Goal: Communication & Community: Answer question/provide support

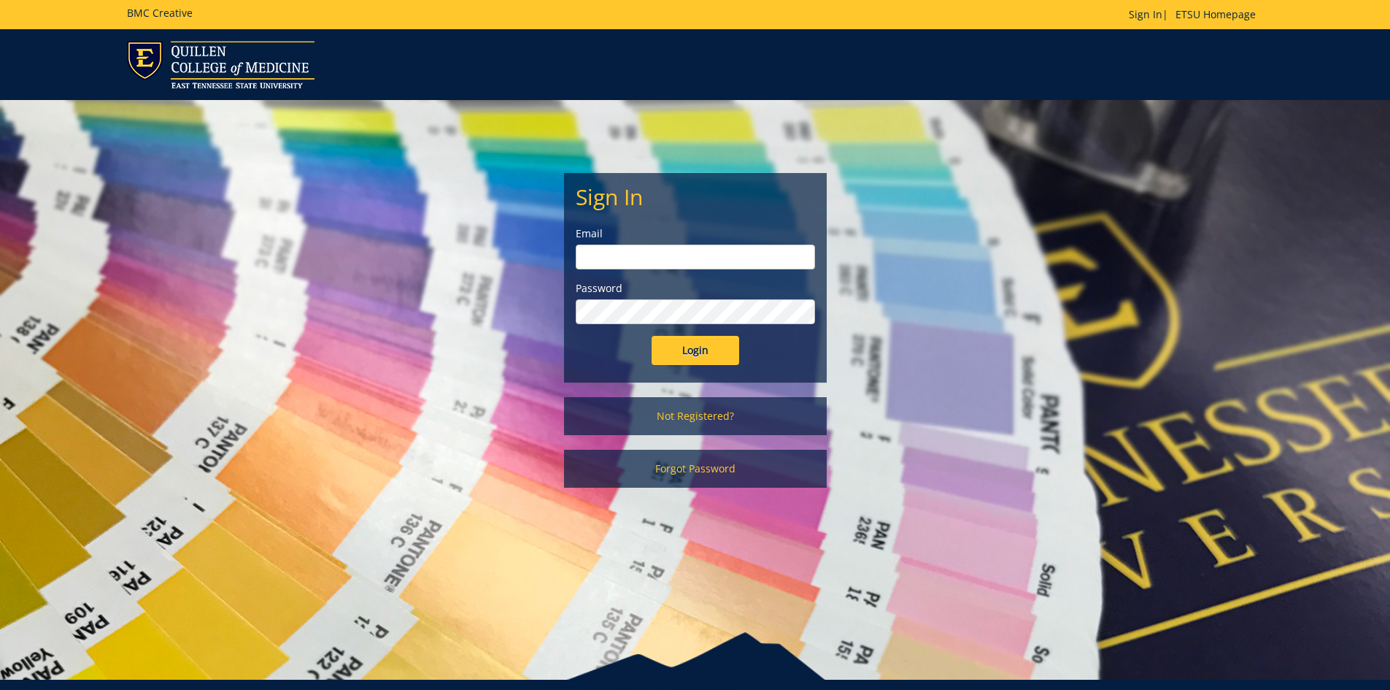
click at [674, 262] on input "email" at bounding box center [695, 256] width 239 height 25
type input "[EMAIL_ADDRESS][DOMAIN_NAME]"
click at [652, 336] on input "Login" at bounding box center [696, 350] width 88 height 29
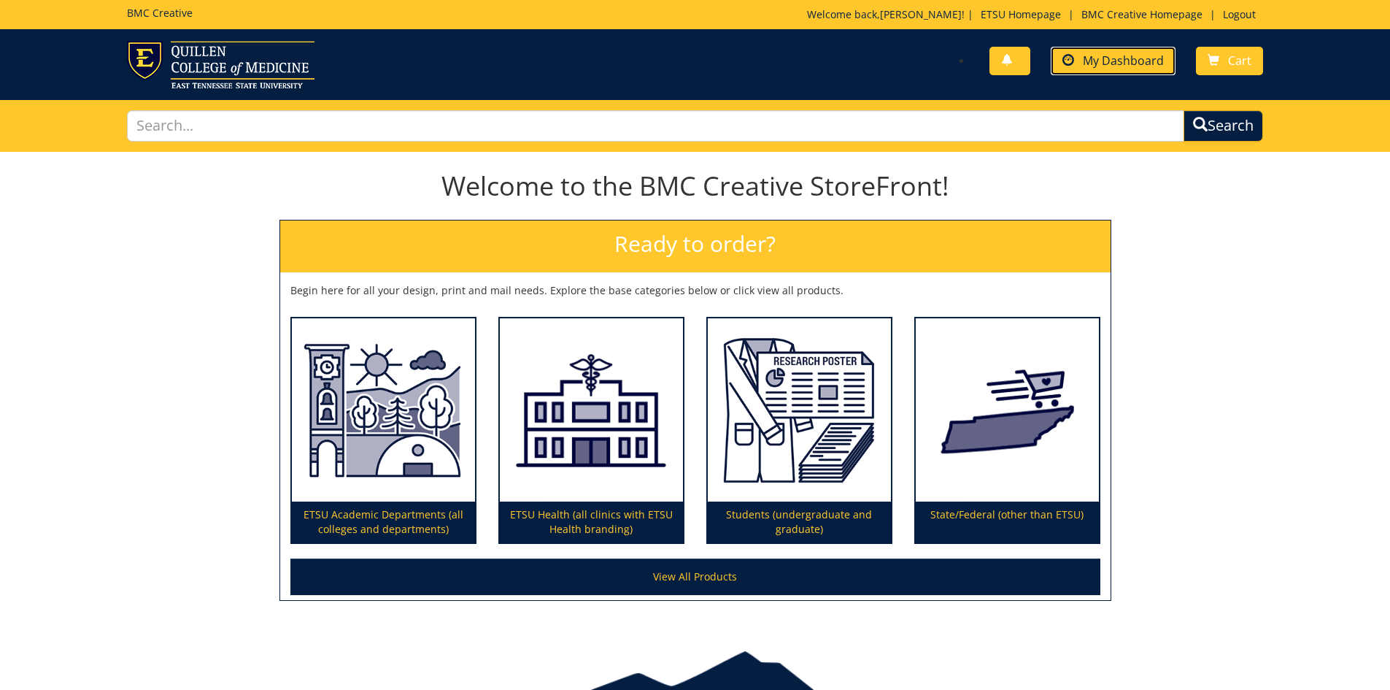
click at [1082, 67] on link "My Dashboard" at bounding box center [1113, 61] width 125 height 28
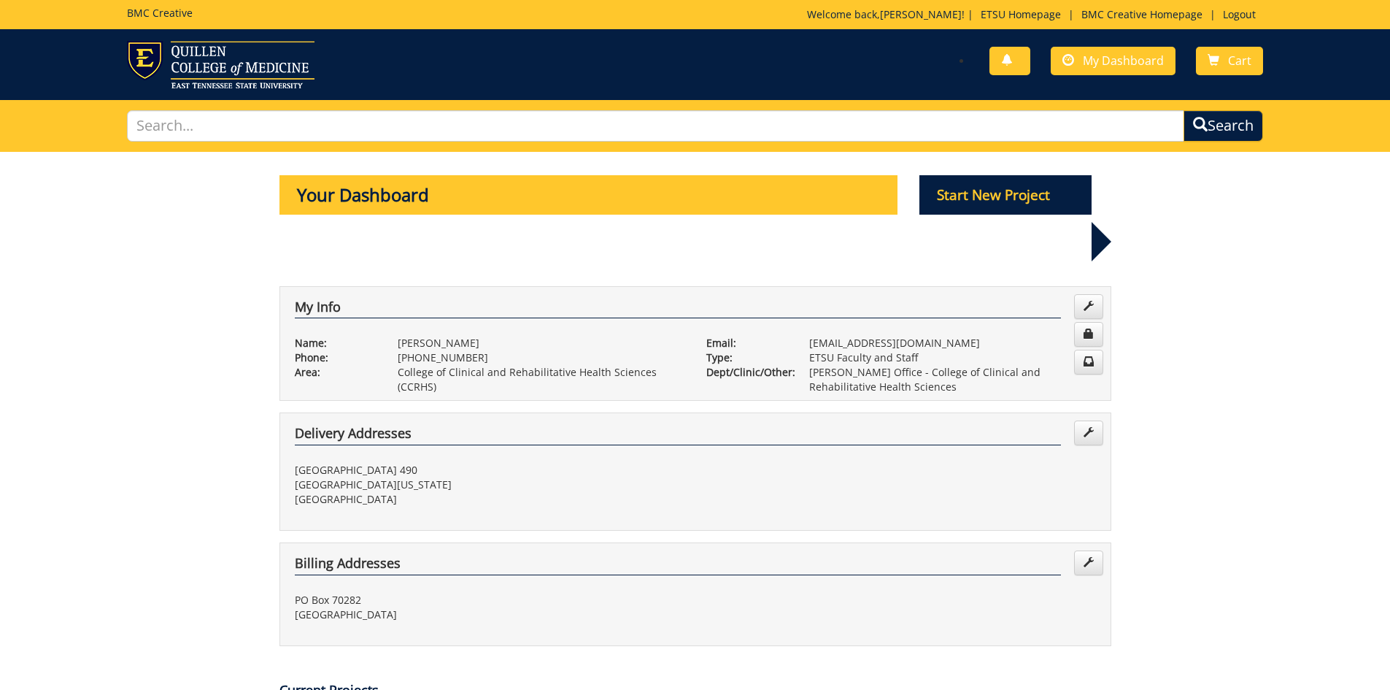
scroll to position [219, 0]
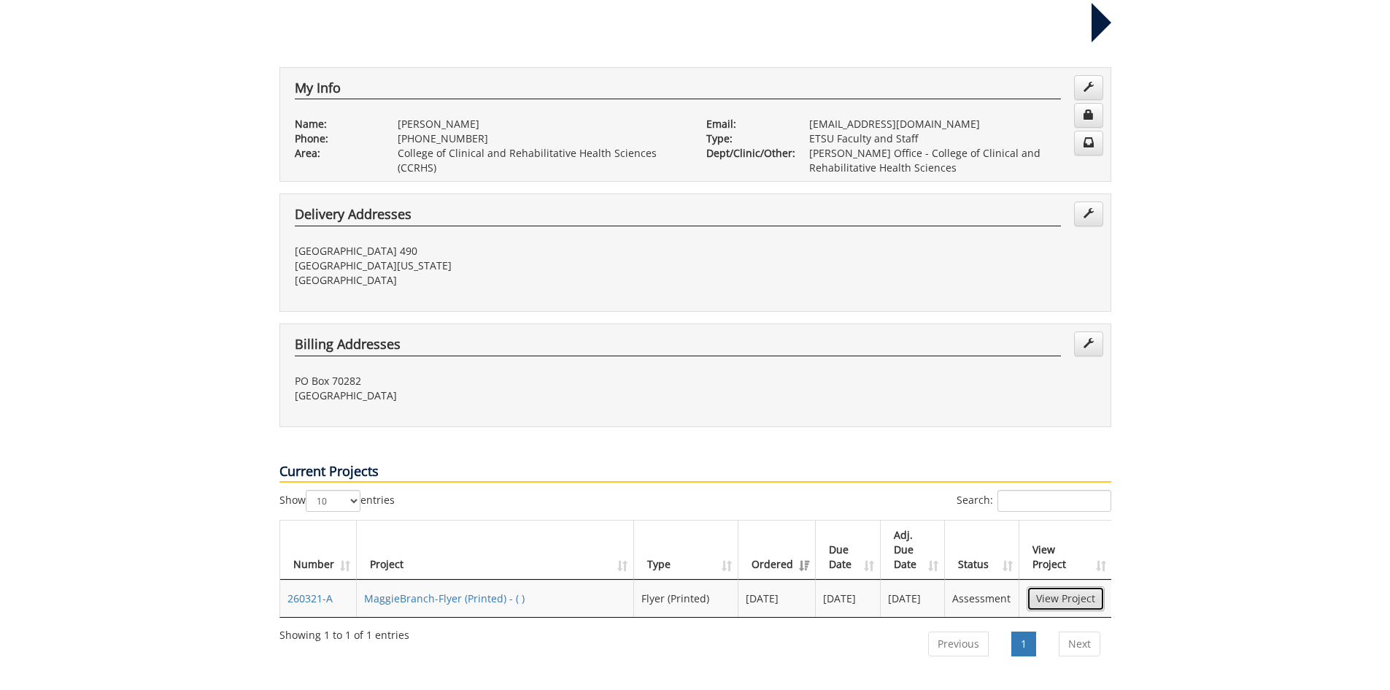
click at [1053, 586] on link "View Project" at bounding box center [1066, 598] width 78 height 25
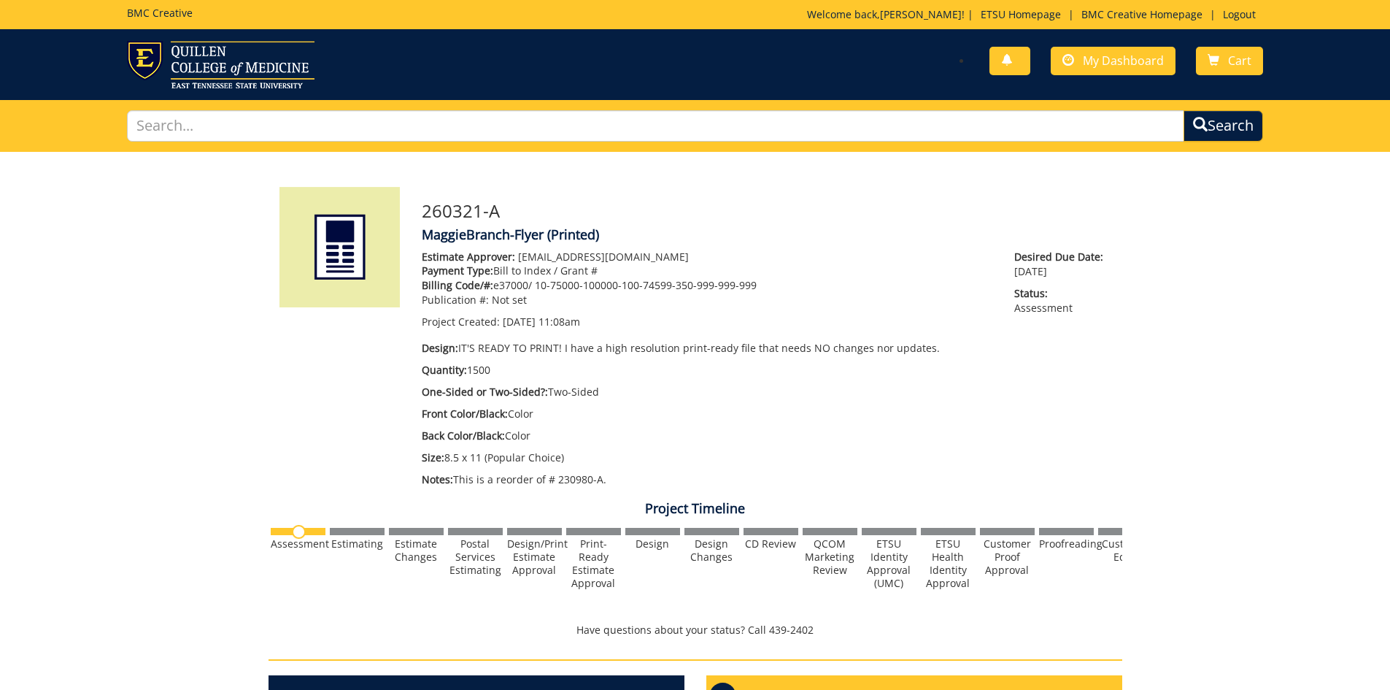
scroll to position [365, 0]
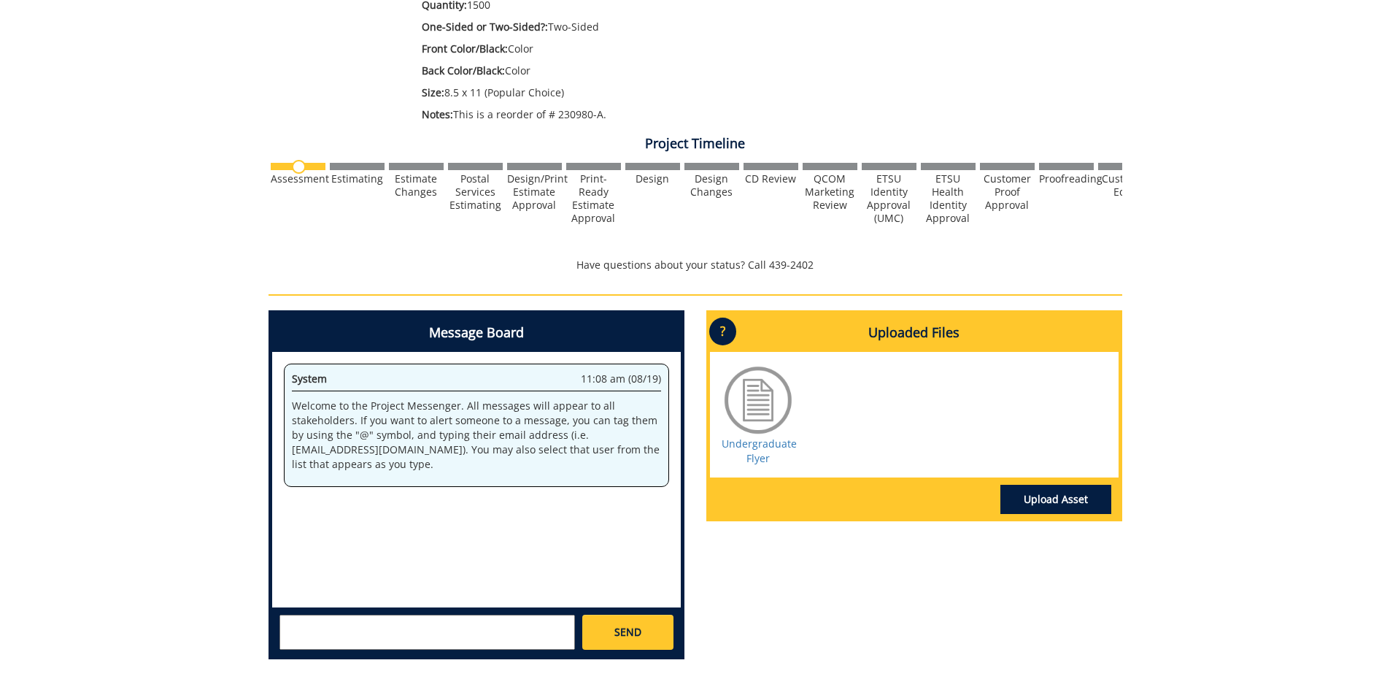
click at [508, 638] on textarea at bounding box center [427, 631] width 296 height 35
type textarea "G"
type textarea "Hi, Just checking in on this. Do you need anything from me?"
click at [657, 640] on link "SEND" at bounding box center [627, 631] width 90 height 35
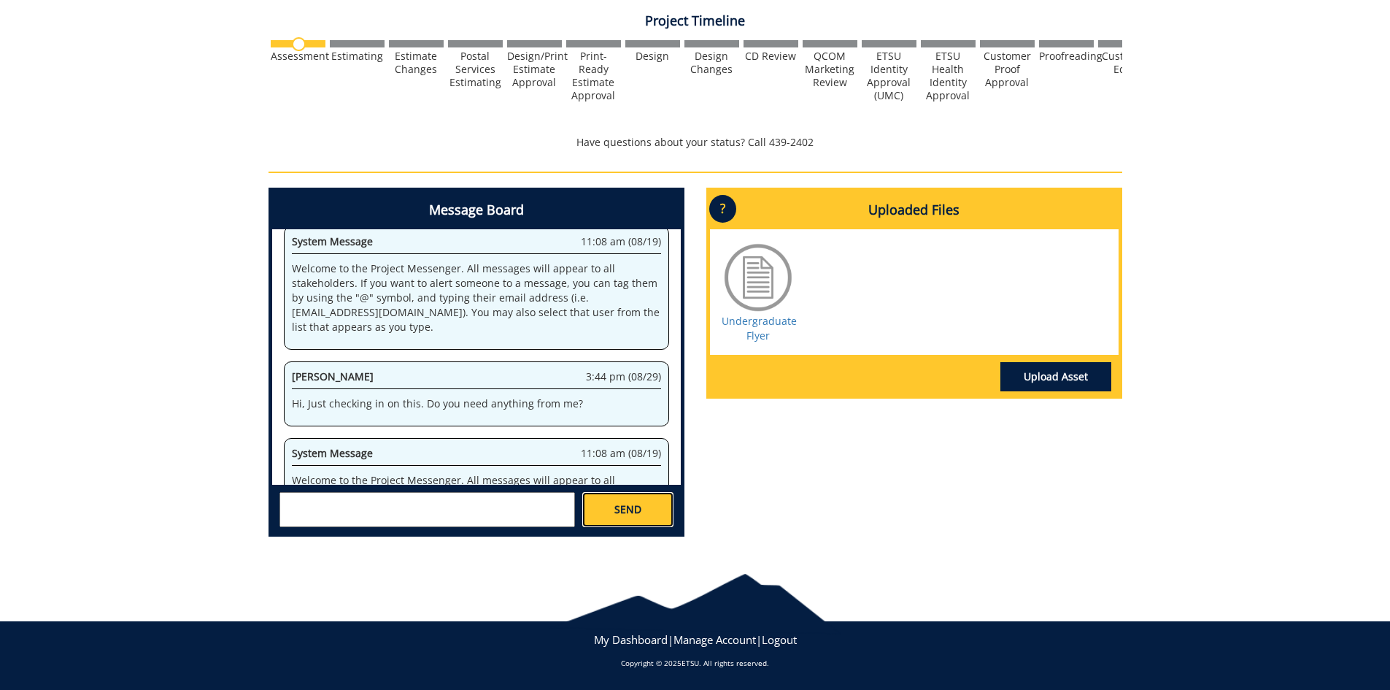
scroll to position [814, 0]
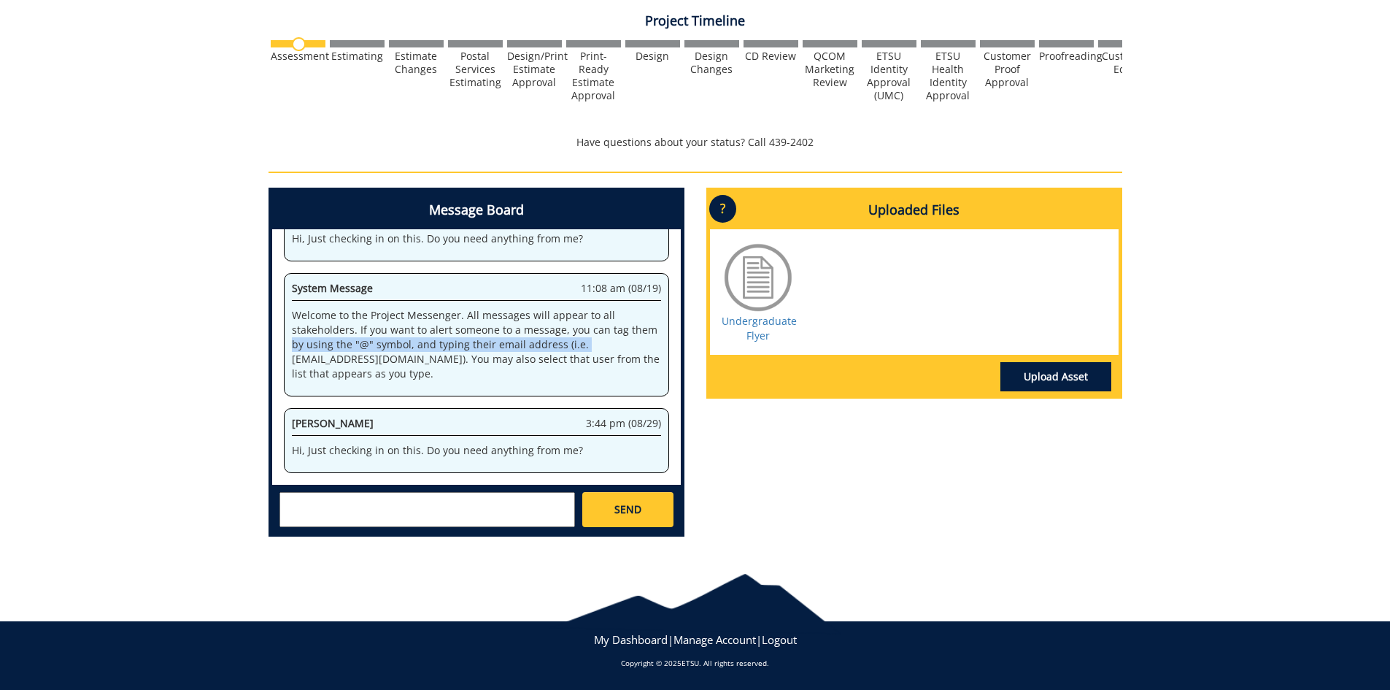
drag, startPoint x: 160, startPoint y: 347, endPoint x: 158, endPoint y: 358, distance: 11.9
click at [159, 358] on div "260321-A MaggieBranch-Flyer (Printed) Estimate Approver: [EMAIL_ADDRESS][DOMAIN…" at bounding box center [695, 106] width 1390 height 884
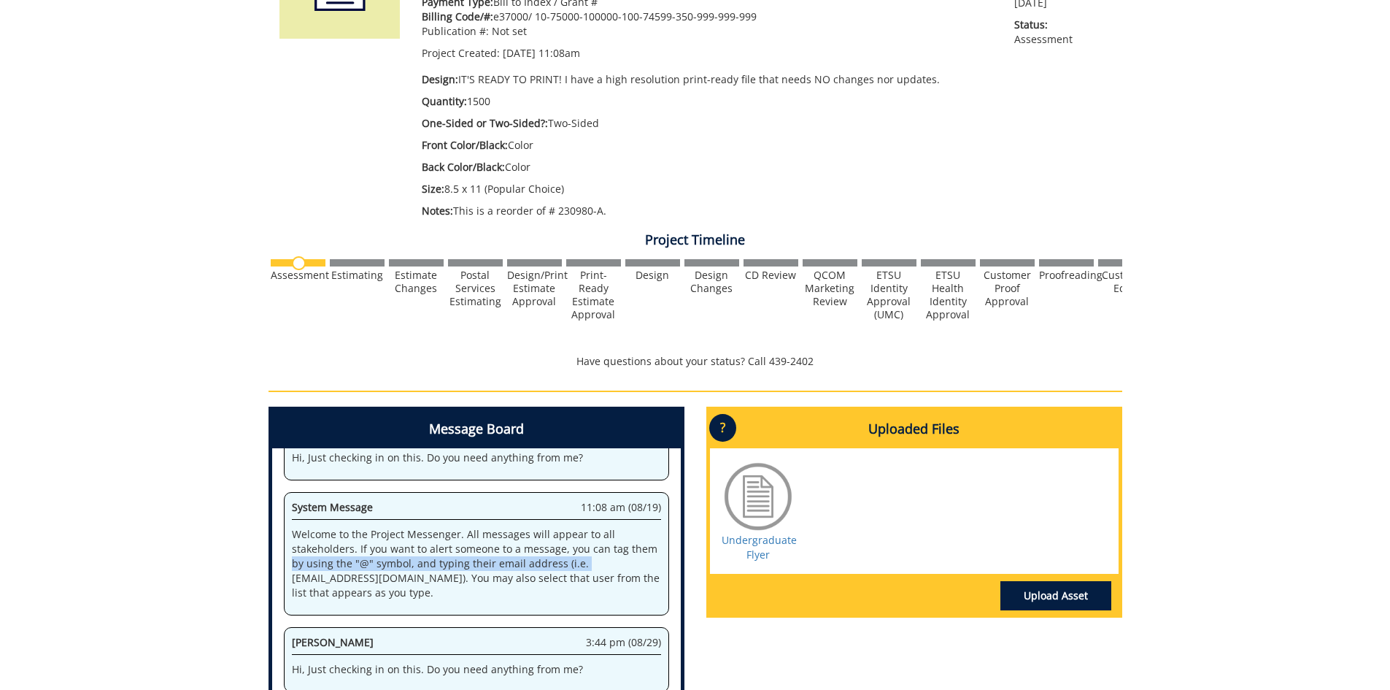
scroll to position [0, 0]
